Goal: Book appointment/travel/reservation

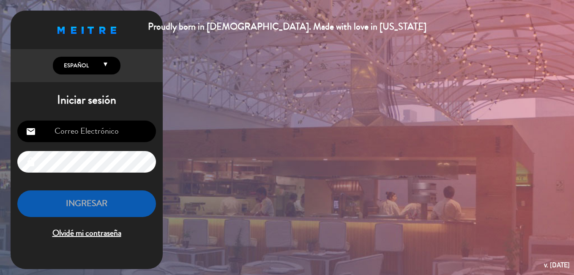
type input "[EMAIL_ADDRESS][DOMAIN_NAME]"
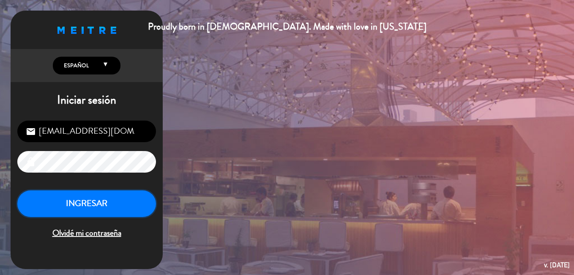
click at [105, 205] on button "INGRESAR" at bounding box center [86, 203] width 139 height 27
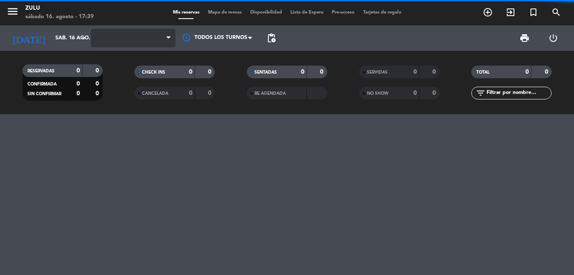
click at [144, 41] on span at bounding box center [133, 38] width 84 height 19
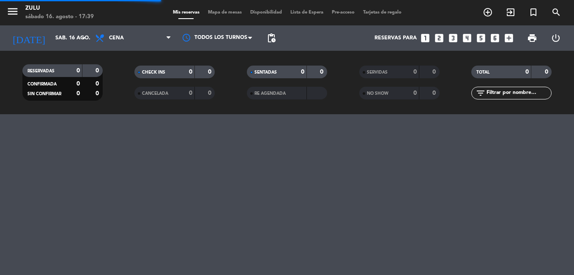
click at [141, 41] on span "Cena" at bounding box center [133, 38] width 84 height 19
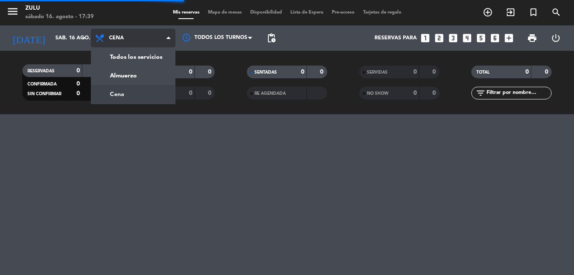
click at [141, 41] on span "Cena" at bounding box center [133, 38] width 84 height 19
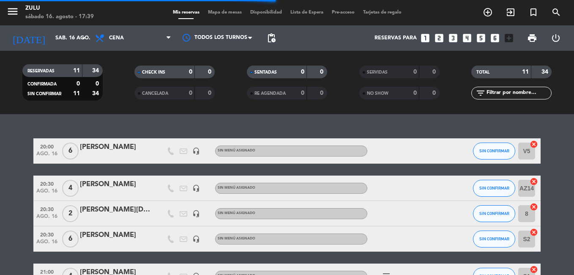
click at [453, 39] on icon "looks_3" at bounding box center [452, 38] width 11 height 11
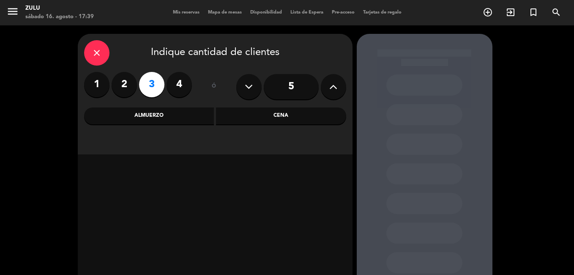
click at [297, 114] on div "Cena" at bounding box center [281, 115] width 130 height 17
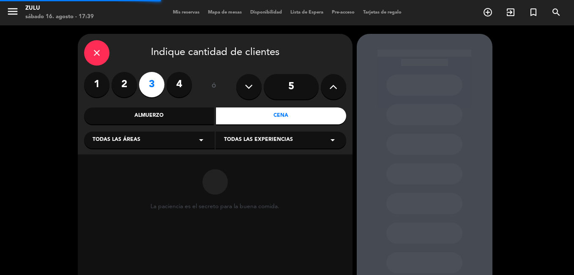
click at [175, 143] on div "Todas las áreas arrow_drop_down" at bounding box center [149, 139] width 131 height 17
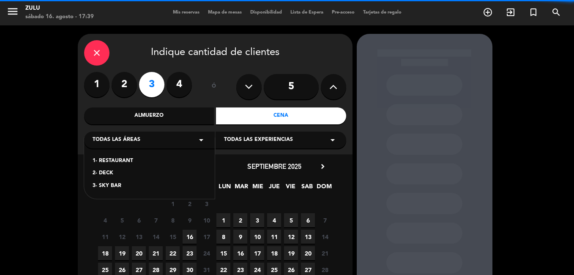
click at [143, 185] on div "3- SKY BAR" at bounding box center [150, 186] width 114 height 8
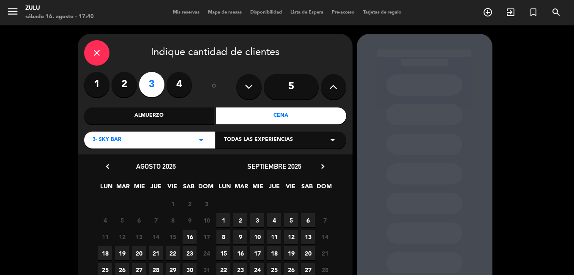
click at [189, 229] on div "11 12 13 14 15 16 17 Cerrado" at bounding box center [156, 236] width 118 height 16
click at [189, 232] on span "16" at bounding box center [190, 236] width 14 height 14
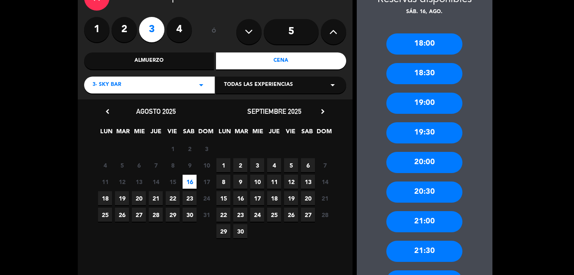
scroll to position [76, 0]
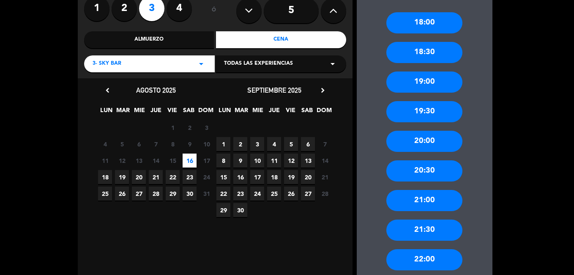
click at [441, 200] on div "21:00" at bounding box center [424, 200] width 76 height 21
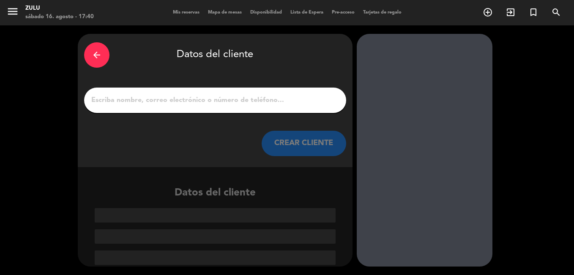
scroll to position [0, 0]
click at [183, 100] on input "1" at bounding box center [214, 100] width 249 height 12
paste input "[PERSON_NAME]"
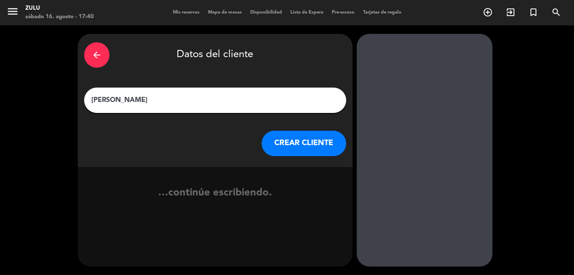
type input "[PERSON_NAME]"
click at [311, 133] on button "CREAR CLIENTE" at bounding box center [304, 143] width 84 height 25
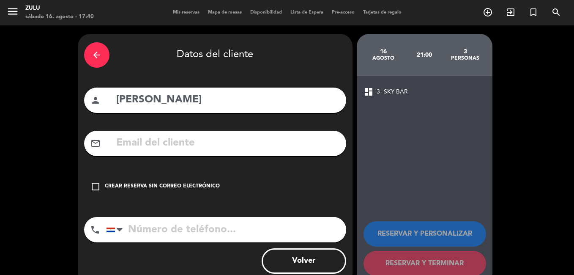
click at [185, 183] on div "Crear reserva sin correo electrónico" at bounding box center [162, 186] width 115 height 8
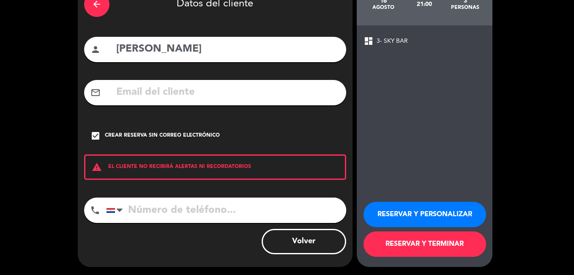
scroll to position [51, 0]
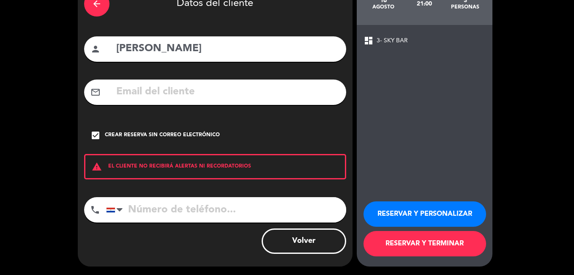
drag, startPoint x: 457, startPoint y: 217, endPoint x: 453, endPoint y: 215, distance: 4.3
click at [456, 216] on button "RESERVAR Y PERSONALIZAR" at bounding box center [424, 213] width 123 height 25
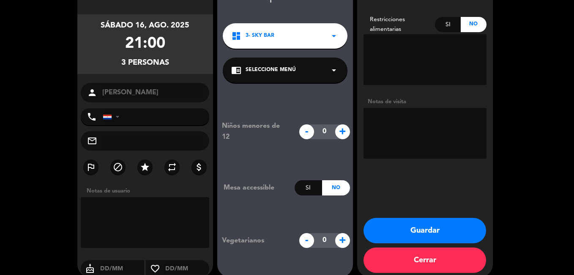
scroll to position [63, 0]
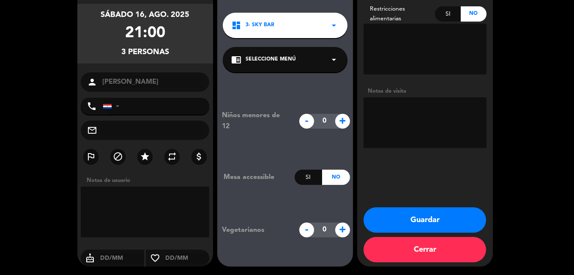
click at [465, 219] on button "Guardar" at bounding box center [424, 219] width 123 height 25
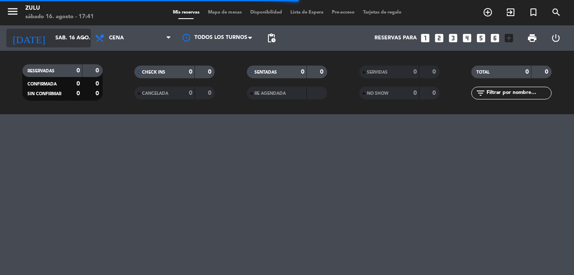
click at [70, 33] on input "sáb. 16 ago." at bounding box center [86, 38] width 71 height 14
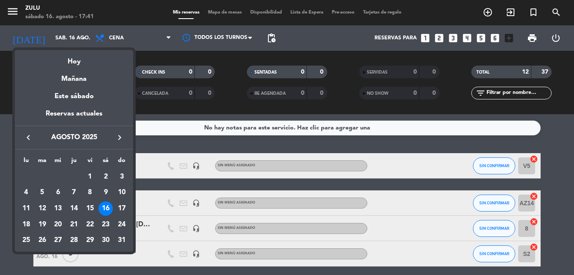
click at [104, 222] on div "23" at bounding box center [105, 224] width 14 height 14
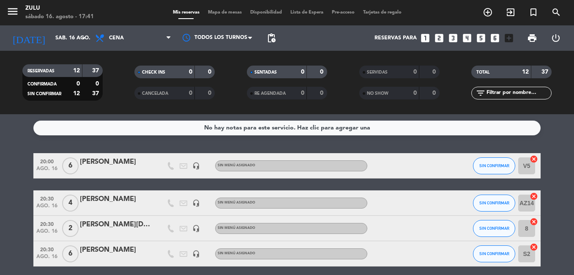
type input "sáb. 23 ago."
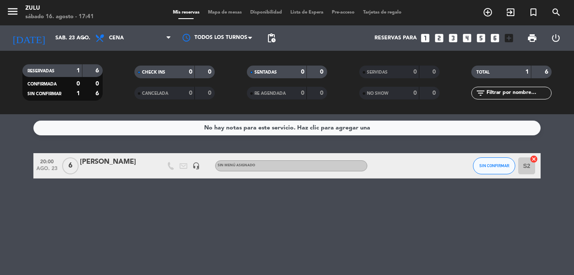
click at [465, 36] on icon "looks_4" at bounding box center [466, 38] width 11 height 11
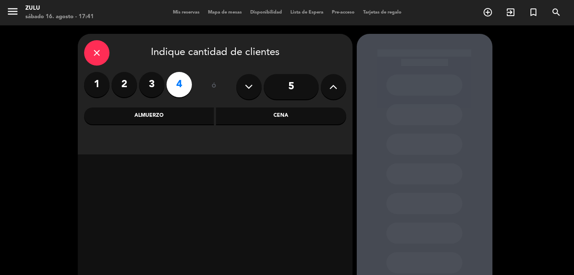
click at [278, 108] on div "Cena" at bounding box center [281, 115] width 130 height 17
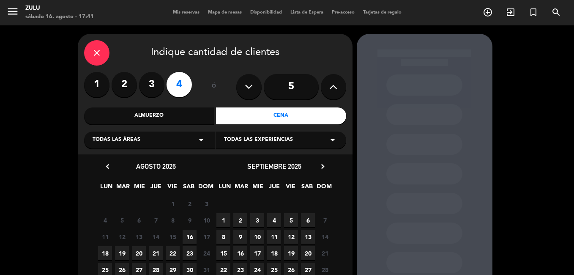
click at [162, 146] on div "Todas las áreas arrow_drop_down" at bounding box center [149, 139] width 131 height 17
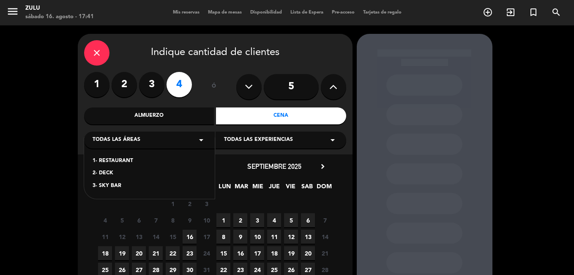
click at [160, 158] on div "1- RESTAURANT" at bounding box center [150, 161] width 114 height 8
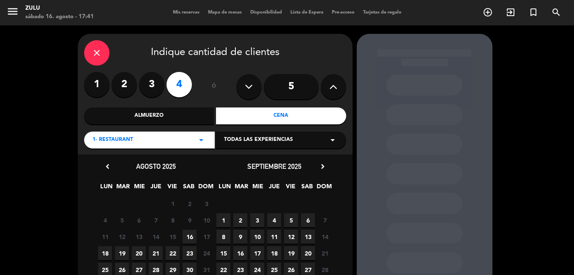
click at [191, 248] on span "23" at bounding box center [190, 253] width 14 height 14
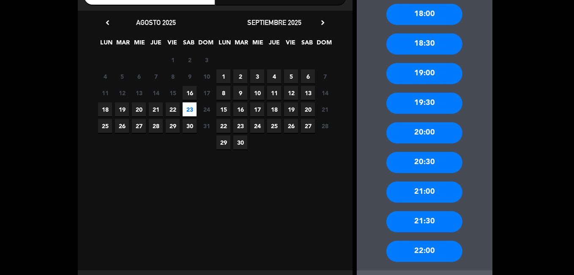
scroll to position [161, 0]
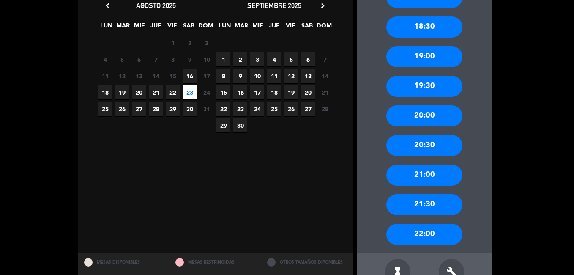
click at [422, 48] on div "19:00" at bounding box center [424, 56] width 76 height 21
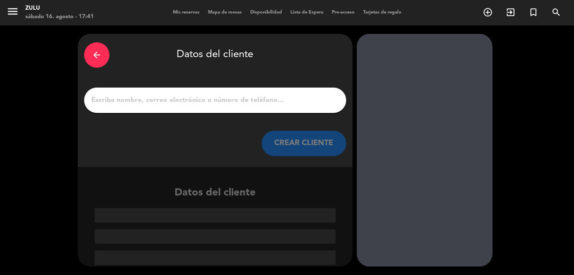
click at [156, 93] on div at bounding box center [215, 99] width 262 height 25
click at [156, 99] on input "1" at bounding box center [214, 100] width 249 height 12
paste input "[PERSON_NAME]"
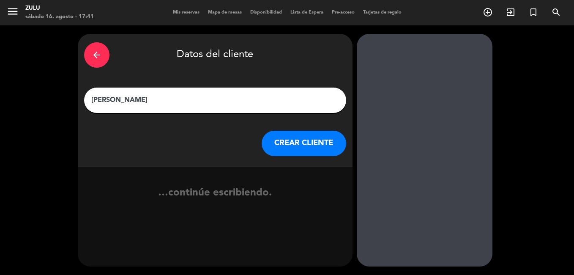
type input "[PERSON_NAME]"
click at [305, 142] on button "CREAR CLIENTE" at bounding box center [304, 143] width 84 height 25
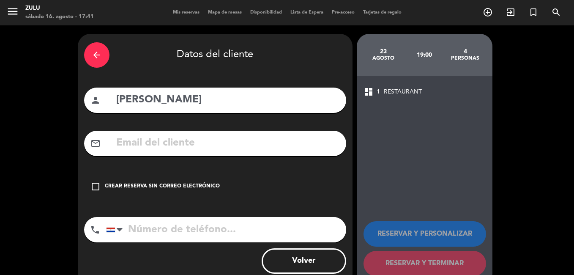
click at [131, 193] on div "check_box_outline_blank Crear reserva sin correo electrónico" at bounding box center [215, 186] width 262 height 25
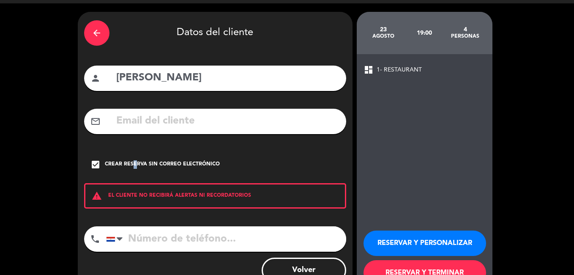
scroll to position [51, 0]
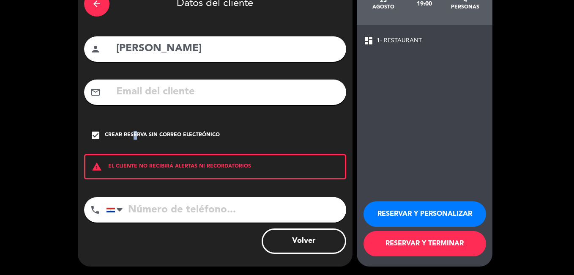
click at [432, 240] on button "RESERVAR Y TERMINAR" at bounding box center [424, 243] width 123 height 25
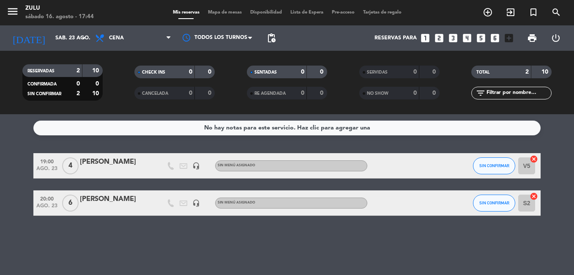
click at [458, 36] on div "Reservas para looks_one looks_two looks_3 looks_4 looks_5 looks_6 add_box" at bounding box center [398, 37] width 237 height 25
click at [455, 37] on icon "looks_3" at bounding box center [452, 38] width 11 height 11
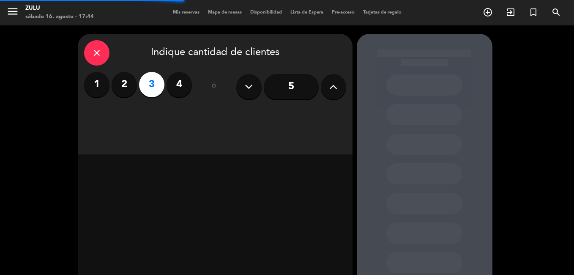
click at [275, 120] on div "close Indique cantidad de clientes 1 2 3 4 ó 5" at bounding box center [215, 94] width 275 height 120
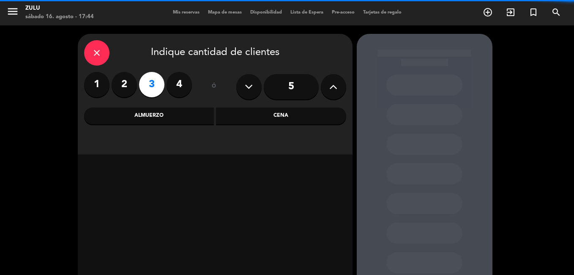
click at [274, 121] on div "Cena" at bounding box center [281, 115] width 130 height 17
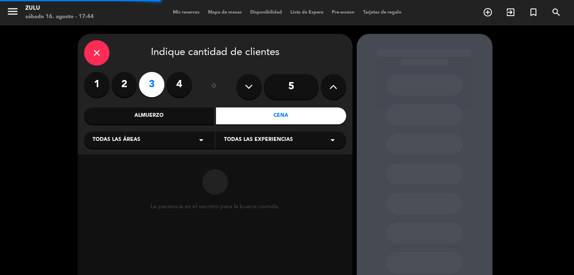
click at [154, 146] on div "Todas las áreas arrow_drop_down" at bounding box center [149, 139] width 131 height 17
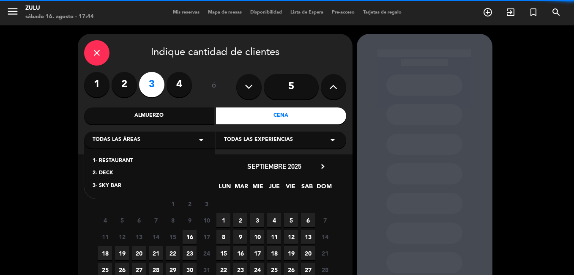
click at [144, 166] on div "1- RESTAURANT 2- DECK 3- SKY BAR" at bounding box center [149, 168] width 131 height 61
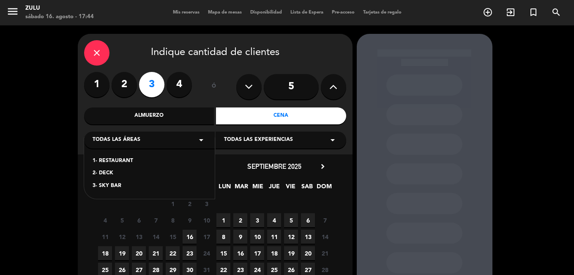
click at [144, 161] on div "1- RESTAURANT" at bounding box center [150, 161] width 114 height 8
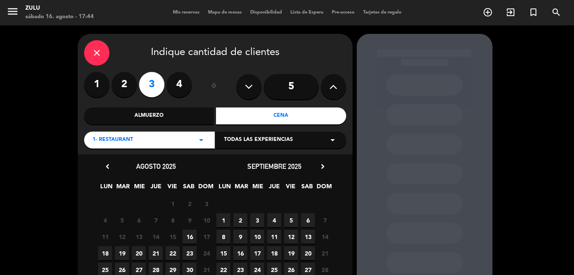
click at [189, 240] on span "16" at bounding box center [190, 236] width 14 height 14
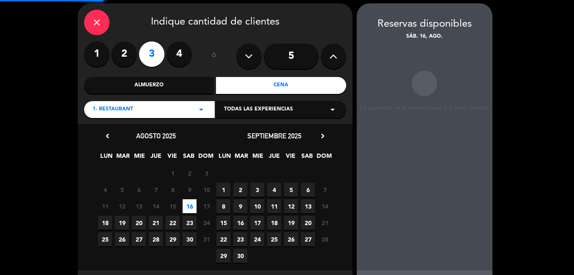
scroll to position [34, 0]
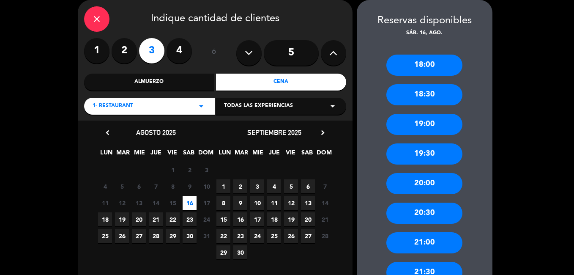
click at [409, 185] on div "20:00" at bounding box center [424, 183] width 76 height 21
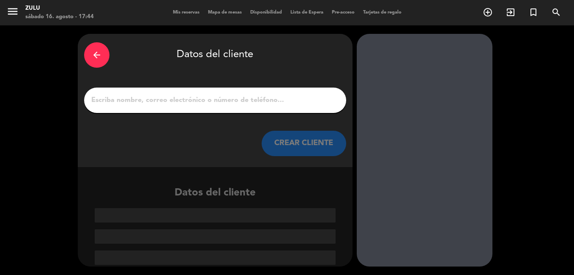
click at [129, 101] on input "1" at bounding box center [214, 100] width 249 height 12
paste input "[PERSON_NAME]"
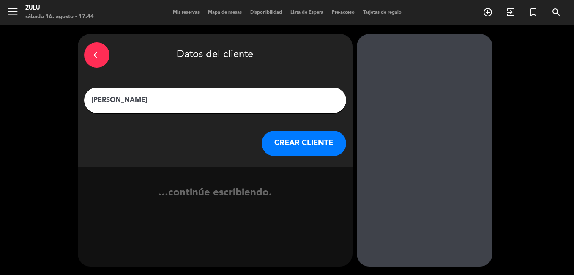
type input "[PERSON_NAME]"
click at [296, 145] on button "CREAR CLIENTE" at bounding box center [304, 143] width 84 height 25
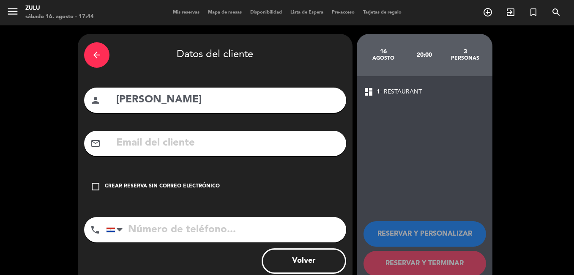
click at [182, 185] on div "Crear reserva sin correo electrónico" at bounding box center [162, 186] width 115 height 8
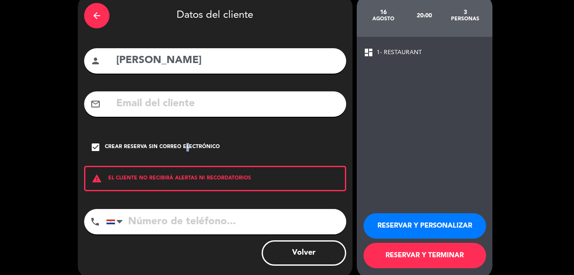
scroll to position [51, 0]
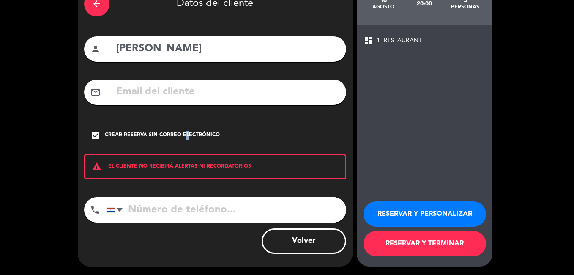
drag, startPoint x: 446, startPoint y: 248, endPoint x: 357, endPoint y: 174, distance: 115.8
click at [445, 248] on button "RESERVAR Y TERMINAR" at bounding box center [424, 243] width 123 height 25
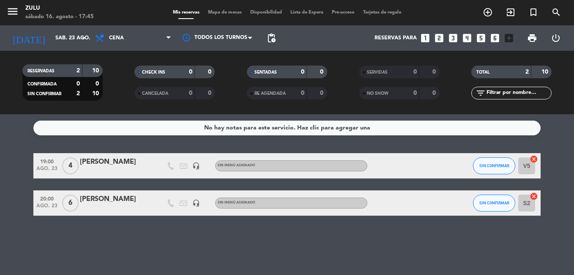
click at [482, 38] on icon "looks_5" at bounding box center [480, 38] width 11 height 11
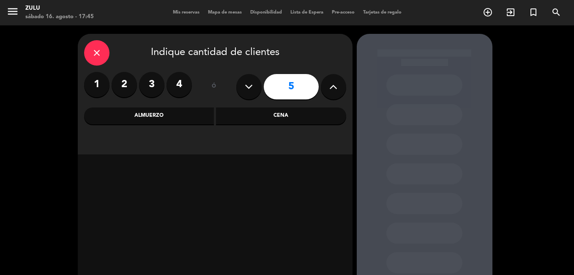
click at [286, 114] on div "Cena" at bounding box center [281, 115] width 130 height 17
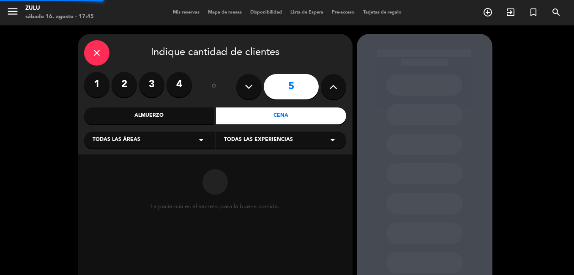
click at [177, 142] on div "Todas las áreas arrow_drop_down" at bounding box center [149, 139] width 131 height 17
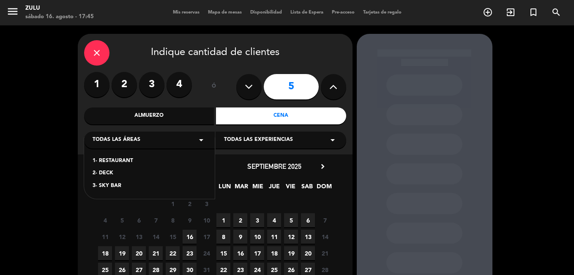
click at [123, 187] on div "3- SKY BAR" at bounding box center [150, 186] width 114 height 8
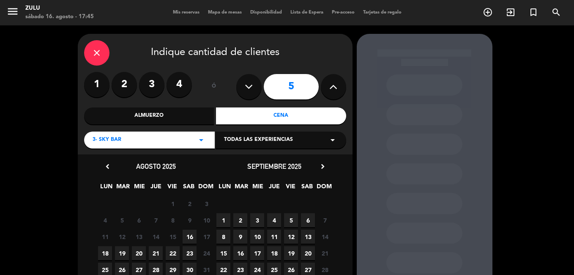
click at [190, 230] on span "16" at bounding box center [190, 236] width 14 height 14
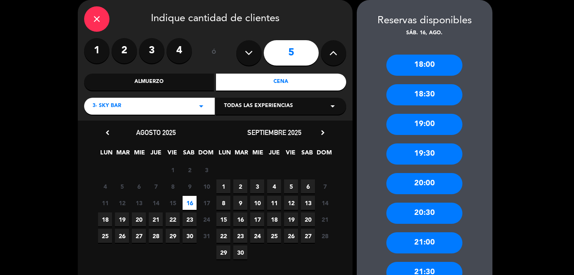
scroll to position [125, 0]
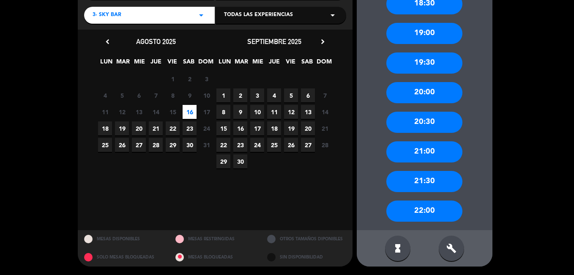
click at [429, 205] on div "22:00" at bounding box center [424, 210] width 76 height 21
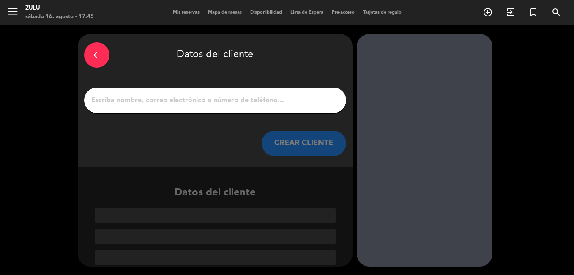
click at [177, 99] on input "1" at bounding box center [214, 100] width 249 height 12
paste input "[PERSON_NAME]"
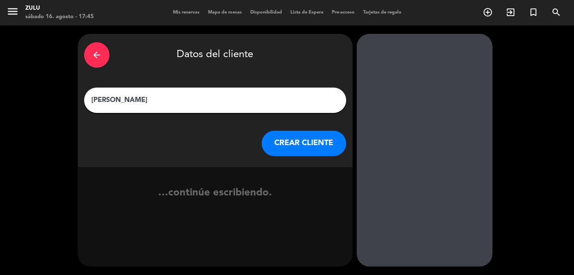
type input "[PERSON_NAME]"
click at [307, 139] on button "CREAR CLIENTE" at bounding box center [304, 143] width 84 height 25
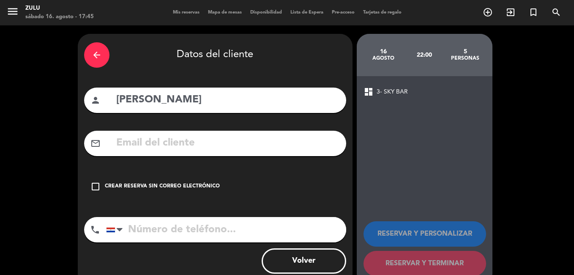
drag, startPoint x: 107, startPoint y: 181, endPoint x: 156, endPoint y: 176, distance: 49.3
click at [107, 180] on div "check_box_outline_blank Crear reserva sin correo electrónico" at bounding box center [215, 186] width 262 height 25
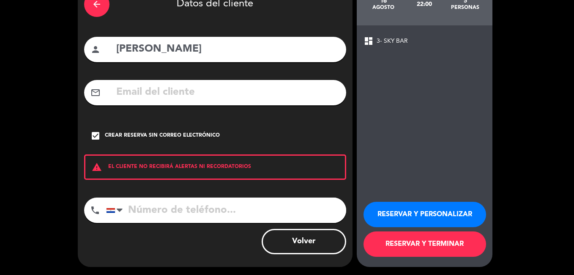
scroll to position [51, 0]
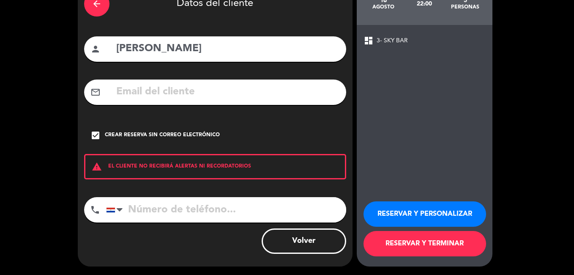
drag, startPoint x: 450, startPoint y: 249, endPoint x: 446, endPoint y: 246, distance: 4.6
click at [450, 248] on button "RESERVAR Y TERMINAR" at bounding box center [424, 243] width 123 height 25
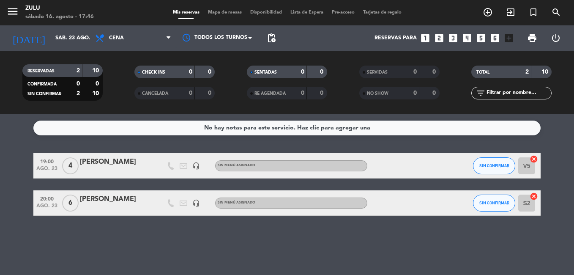
click at [479, 39] on icon "looks_5" at bounding box center [480, 38] width 11 height 11
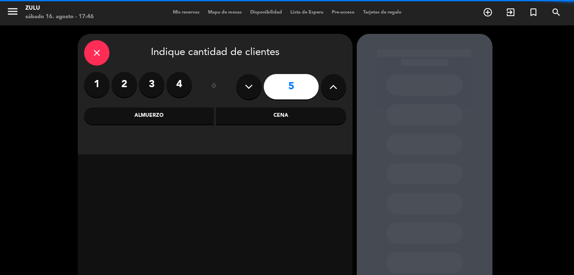
click at [292, 113] on div "Cena" at bounding box center [281, 115] width 130 height 17
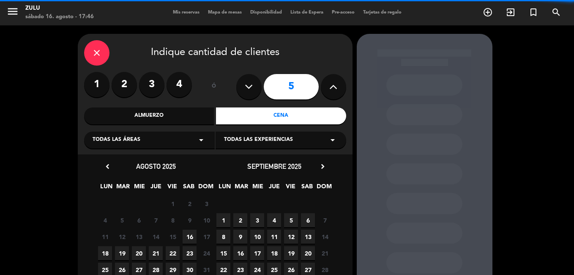
click at [159, 137] on div "Todas las áreas arrow_drop_down" at bounding box center [149, 139] width 131 height 17
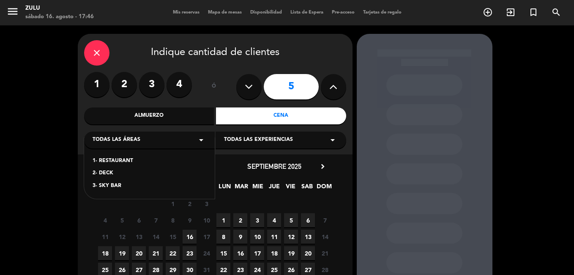
click at [129, 186] on div "3- SKY BAR" at bounding box center [150, 186] width 114 height 8
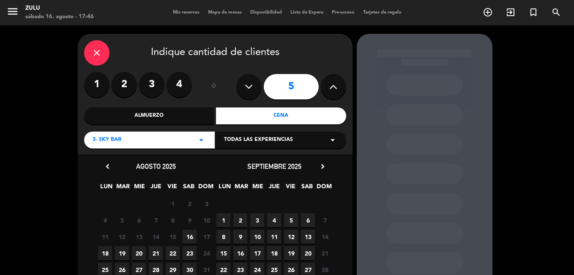
click at [190, 234] on span "16" at bounding box center [190, 236] width 14 height 14
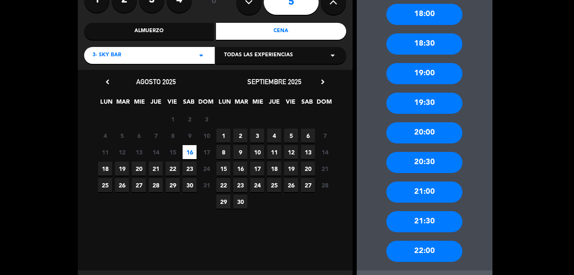
scroll to position [125, 0]
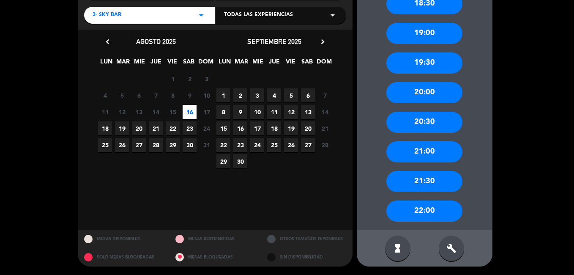
click at [421, 210] on div "22:00" at bounding box center [424, 210] width 76 height 21
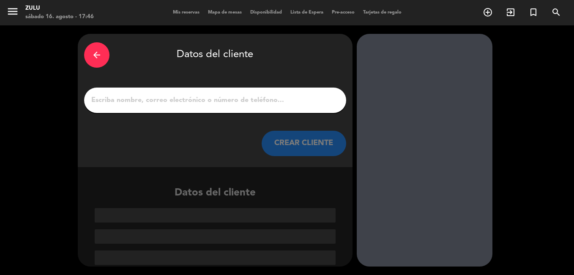
click at [163, 93] on div at bounding box center [215, 99] width 262 height 25
click at [164, 99] on input "1" at bounding box center [214, 100] width 249 height 12
paste input "victoria"
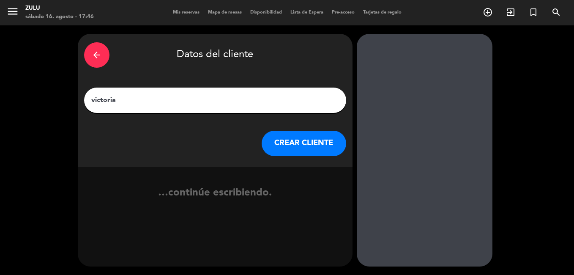
type input "victoria"
drag, startPoint x: 305, startPoint y: 149, endPoint x: 298, endPoint y: 152, distance: 8.0
click at [298, 152] on button "CREAR CLIENTE" at bounding box center [304, 143] width 84 height 25
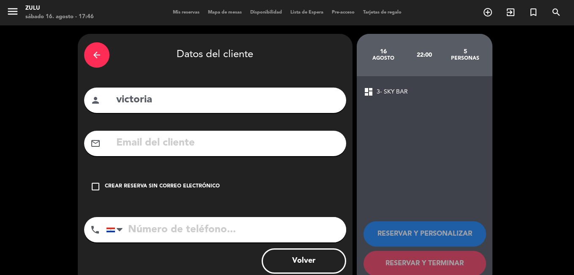
drag, startPoint x: 129, startPoint y: 190, endPoint x: 198, endPoint y: 184, distance: 69.5
click at [129, 188] on div "Crear reserva sin correo electrónico" at bounding box center [162, 186] width 115 height 8
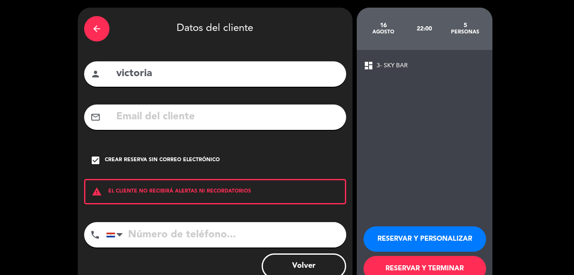
scroll to position [51, 0]
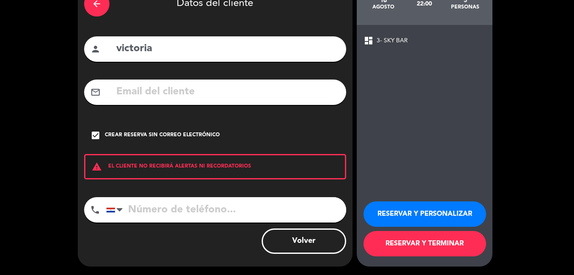
click at [435, 244] on button "RESERVAR Y TERMINAR" at bounding box center [424, 243] width 123 height 25
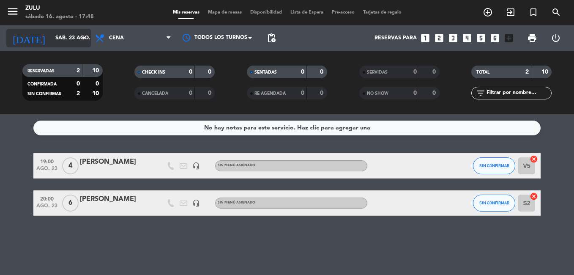
click at [73, 42] on input "sáb. 23 ago." at bounding box center [86, 38] width 71 height 14
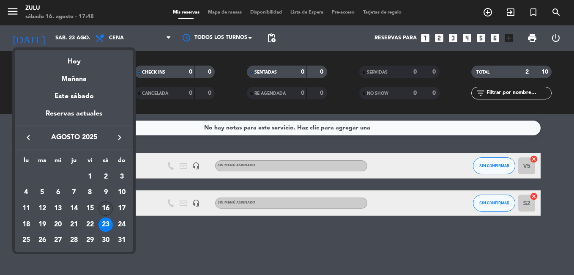
click at [107, 206] on div "16" at bounding box center [105, 208] width 14 height 14
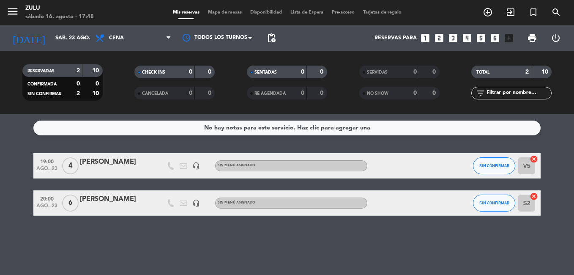
type input "sáb. 16 ago."
